Goal: Task Accomplishment & Management: Manage account settings

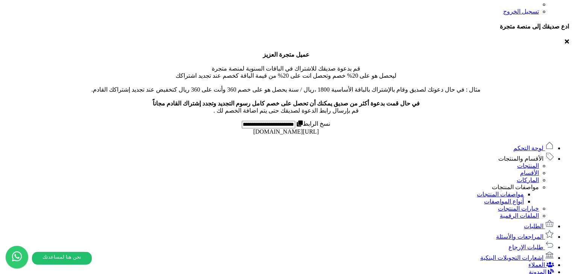
scroll to position [255, 0]
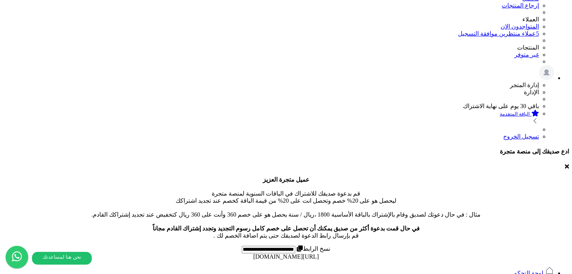
scroll to position [105, 0]
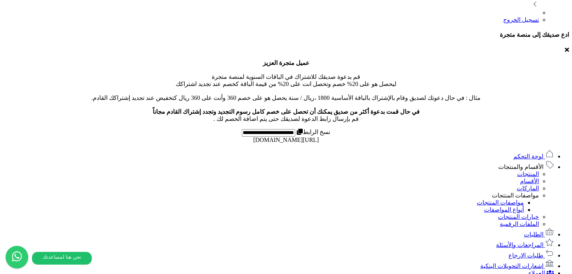
scroll to position [255, 0]
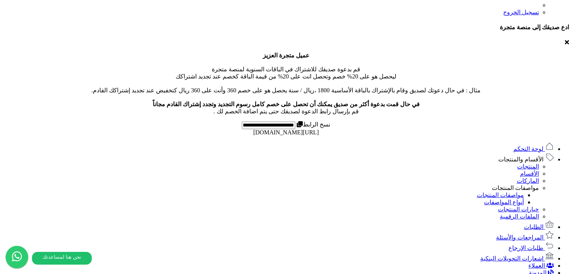
scroll to position [261, 0]
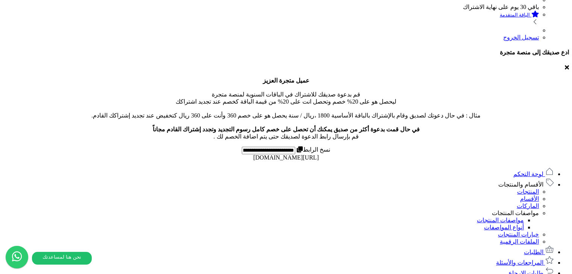
scroll to position [223, 0]
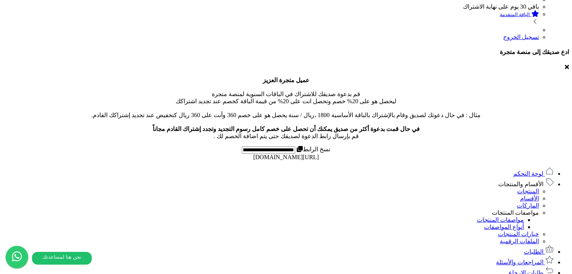
drag, startPoint x: 212, startPoint y: 145, endPoint x: 210, endPoint y: 141, distance: 4.4
click at [205, 132] on div at bounding box center [205, 132] width 0 height 0
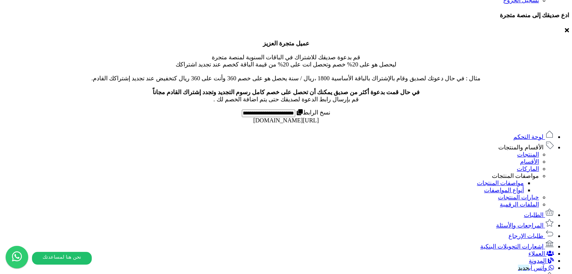
scroll to position [261, 0]
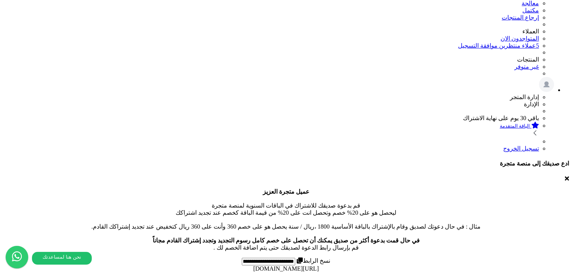
scroll to position [226, 0]
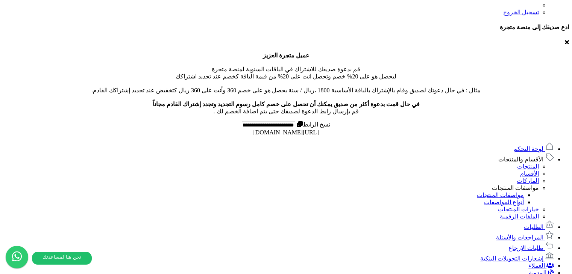
scroll to position [261, 0]
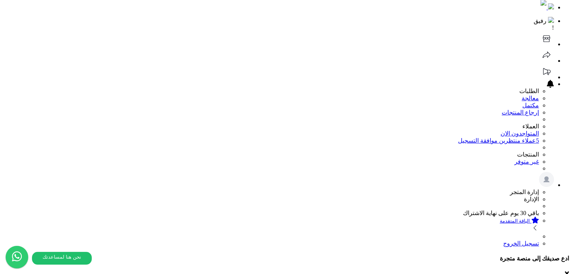
scroll to position [0, 0]
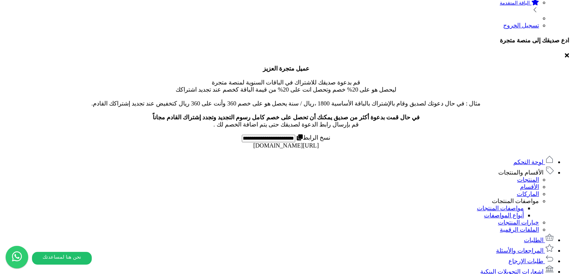
scroll to position [261, 0]
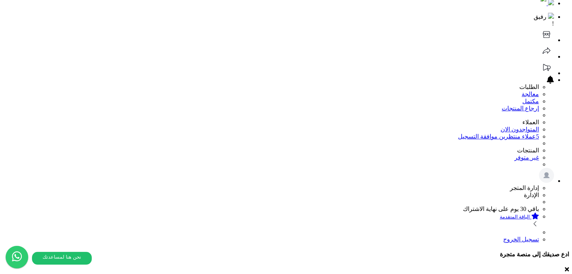
scroll to position [0, 0]
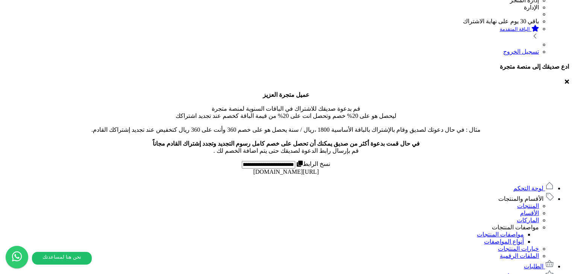
scroll to position [262, 0]
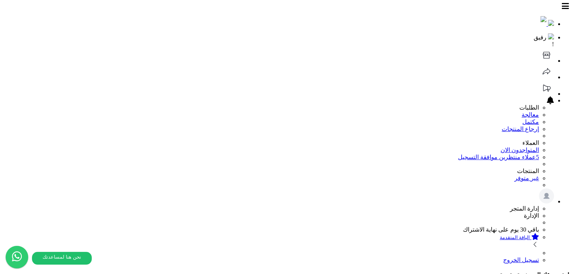
paste input "**********"
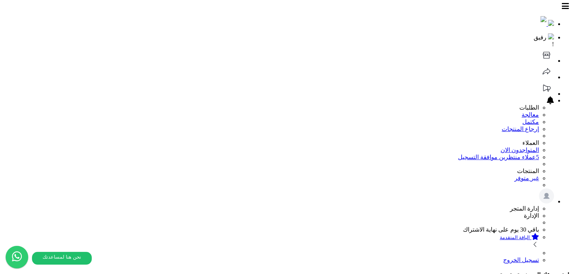
type input "**********"
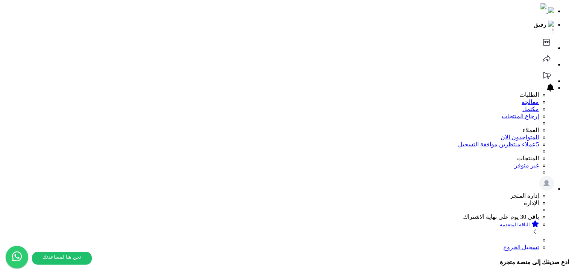
scroll to position [188, 0]
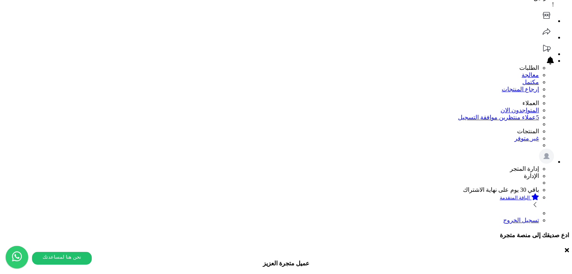
scroll to position [135, 0]
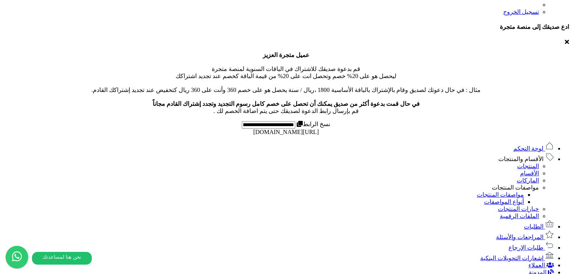
scroll to position [262, 0]
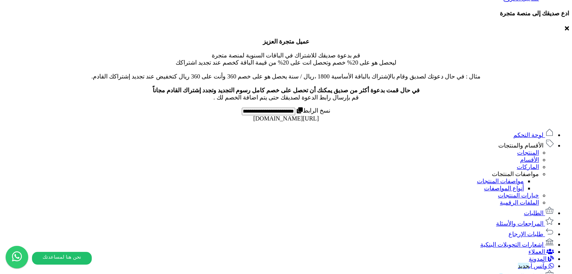
drag, startPoint x: 365, startPoint y: 164, endPoint x: 389, endPoint y: 158, distance: 24.6
drag, startPoint x: 389, startPoint y: 158, endPoint x: 415, endPoint y: 154, distance: 26.3
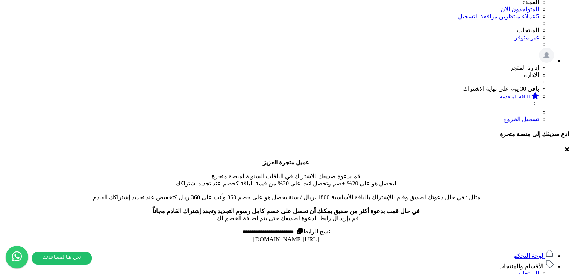
scroll to position [224, 0]
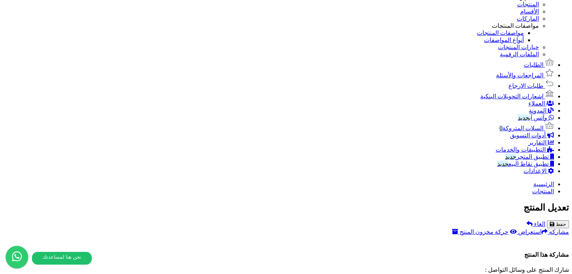
scroll to position [451, 0]
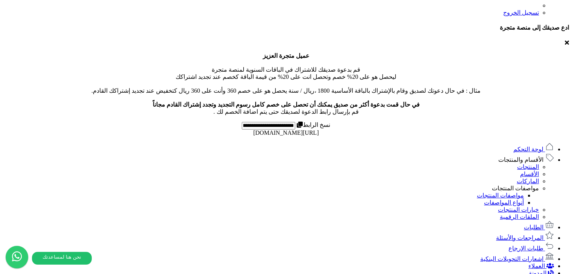
scroll to position [376, 0]
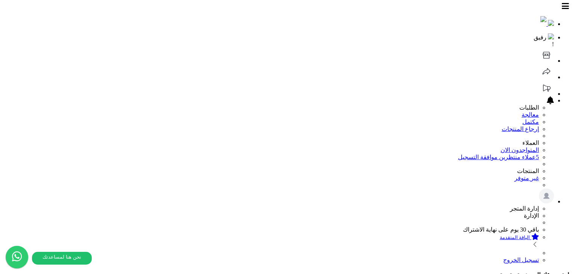
scroll to position [224, 0]
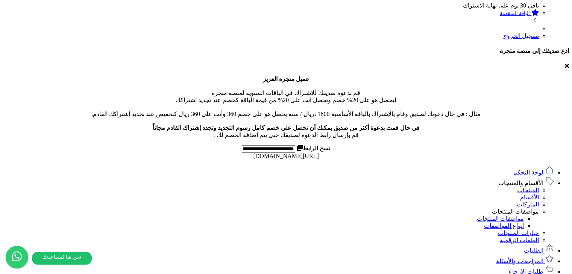
drag, startPoint x: 338, startPoint y: 149, endPoint x: 377, endPoint y: 264, distance: 121.4
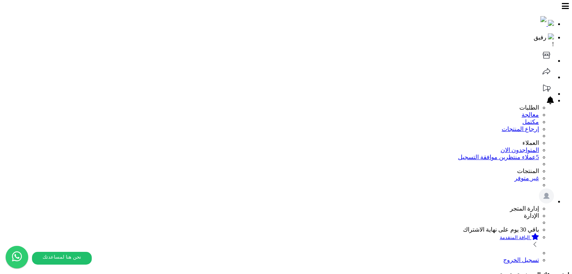
scroll to position [224, 0]
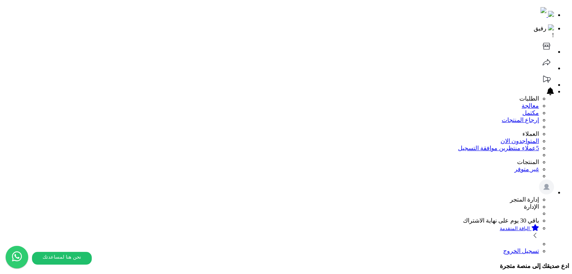
scroll to position [0, 0]
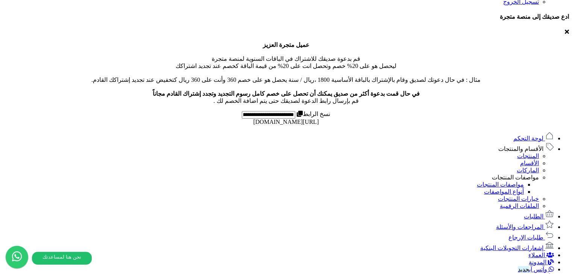
scroll to position [259, 0]
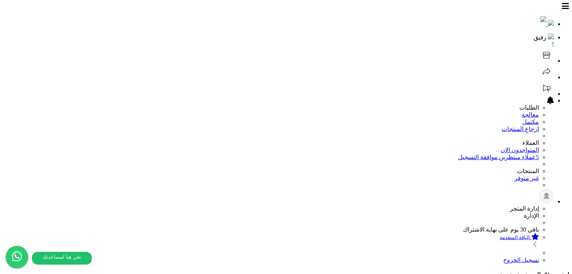
scroll to position [259, 0]
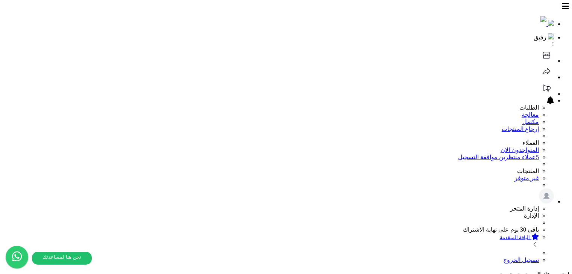
scroll to position [259, 0]
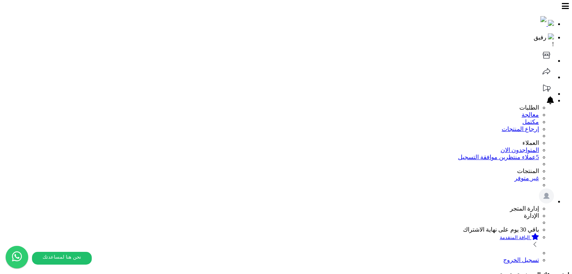
scroll to position [259, 0]
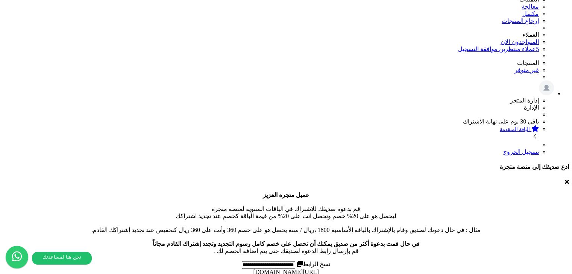
scroll to position [221, 0]
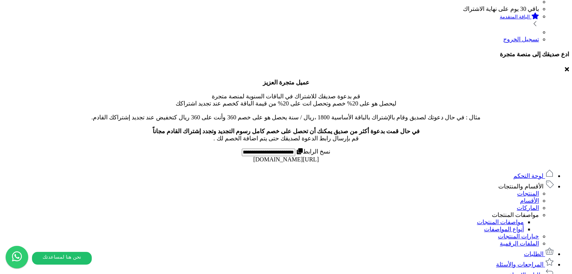
drag, startPoint x: 263, startPoint y: 152, endPoint x: 186, endPoint y: 154, distance: 77.1
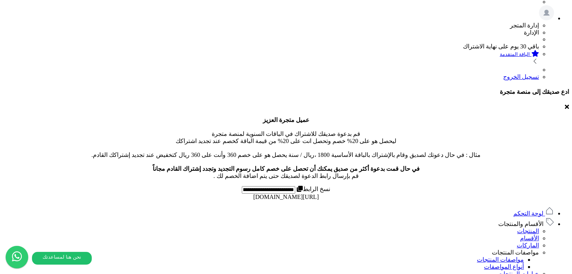
scroll to position [218, 0]
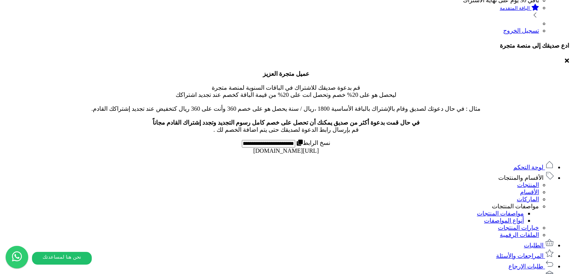
scroll to position [259, 0]
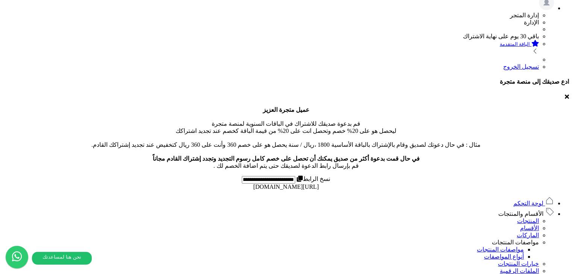
scroll to position [261, 0]
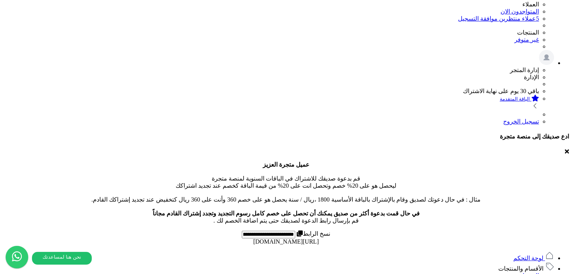
scroll to position [221, 0]
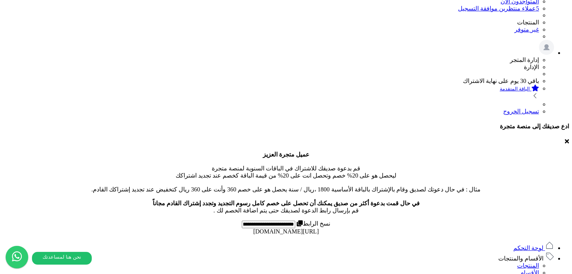
scroll to position [150, 0]
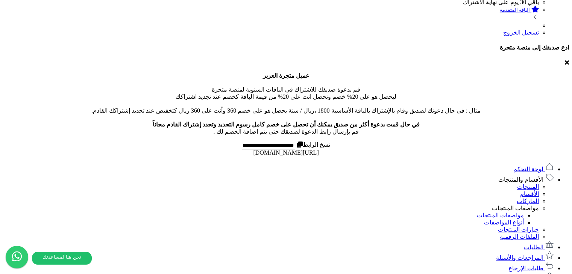
scroll to position [259, 0]
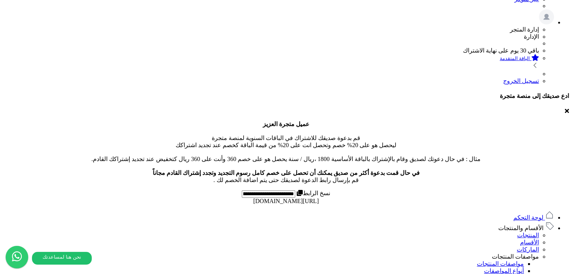
scroll to position [183, 0]
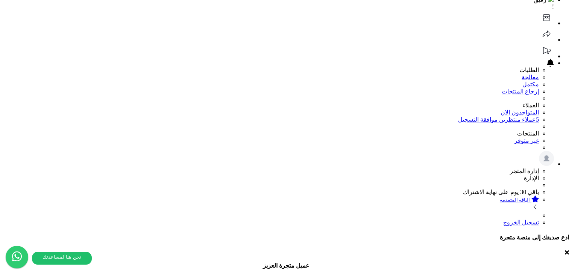
scroll to position [0, 0]
